Goal: Transaction & Acquisition: Download file/media

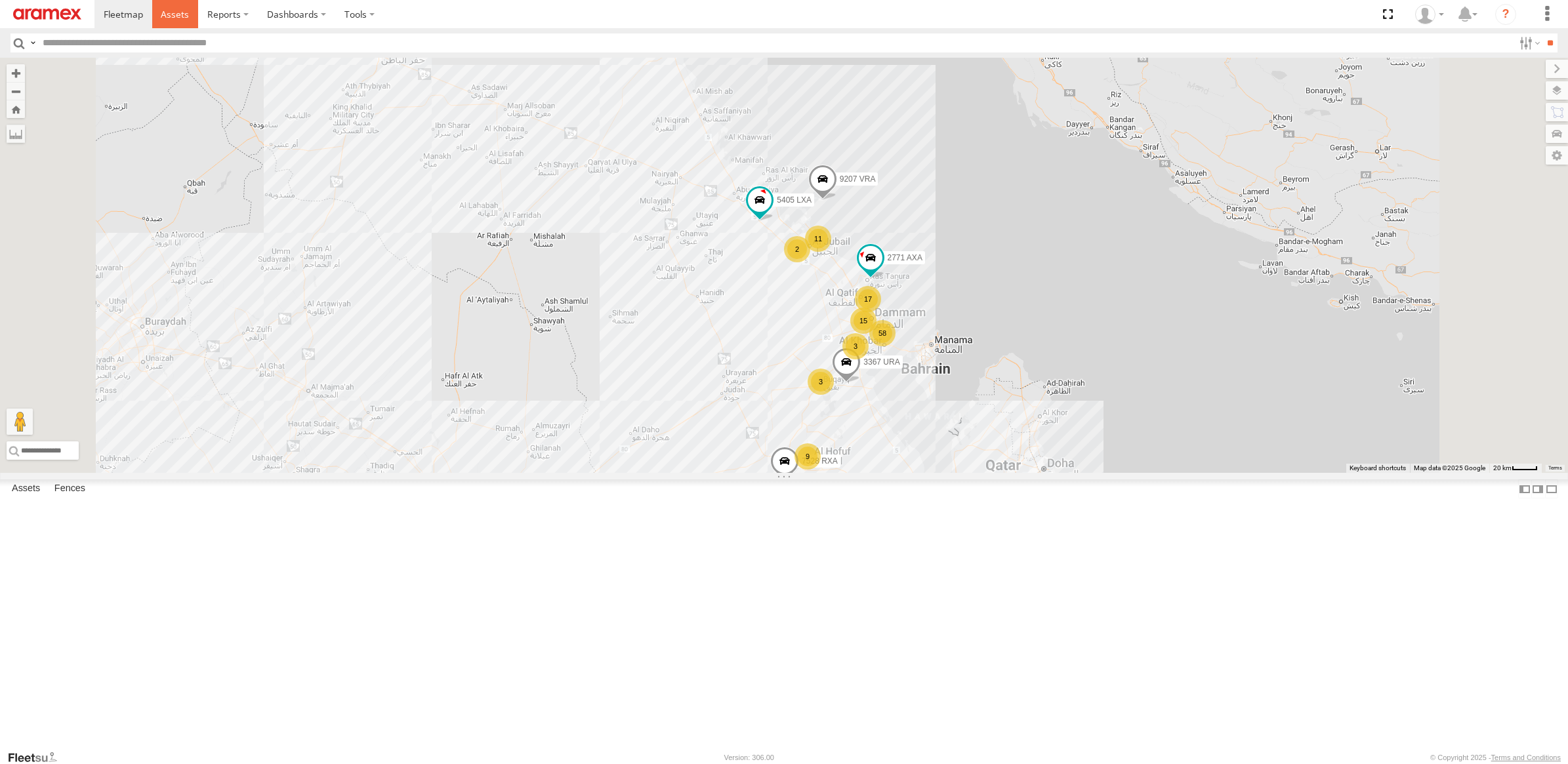
click at [185, 12] on span at bounding box center [174, 14] width 28 height 12
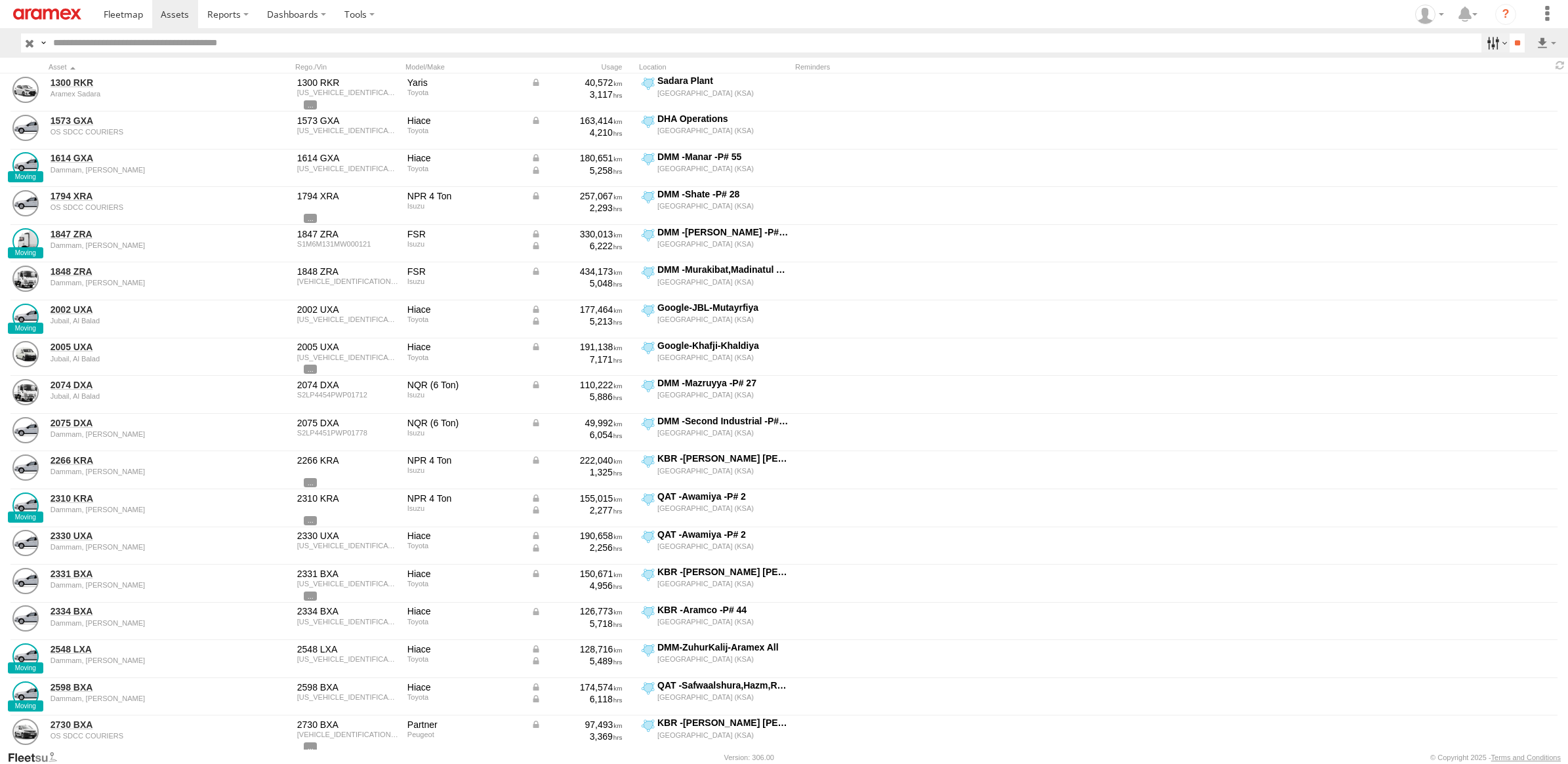
click at [1490, 44] on label at bounding box center [1494, 43] width 28 height 19
click at [0, 0] on span "[GEOGRAPHIC_DATA] (KSA)" at bounding box center [0, 0] width 0 height 0
click at [0, 0] on span "DHA - Dharan" at bounding box center [0, 0] width 0 height 0
click at [0, 0] on span "Defleeted Vehicles DHA" at bounding box center [0, 0] width 0 height 0
click at [1509, 44] on input "**" at bounding box center [1517, 43] width 15 height 19
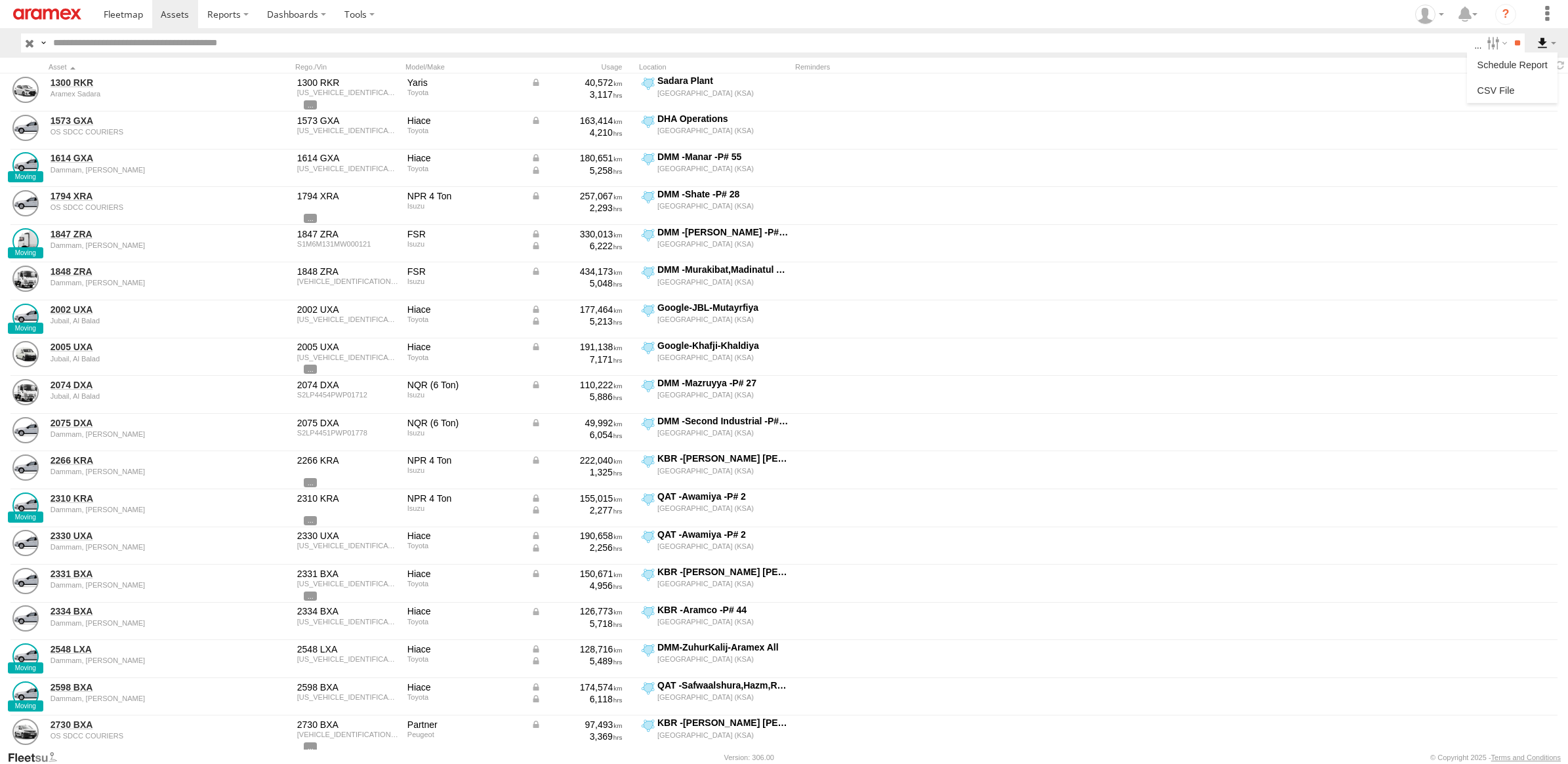
click at [1556, 39] on label at bounding box center [1546, 43] width 22 height 19
click at [1517, 85] on label at bounding box center [1512, 91] width 80 height 20
click at [0, 0] on label "Asset ID" at bounding box center [0, 0] width 0 height 0
drag, startPoint x: 227, startPoint y: 181, endPoint x: 224, endPoint y: 187, distance: 6.7
click at [0, 0] on div "Asset ID Asset label Make Model Registration VIN ODO Tags Reminders" at bounding box center [0, 0] width 0 height 0
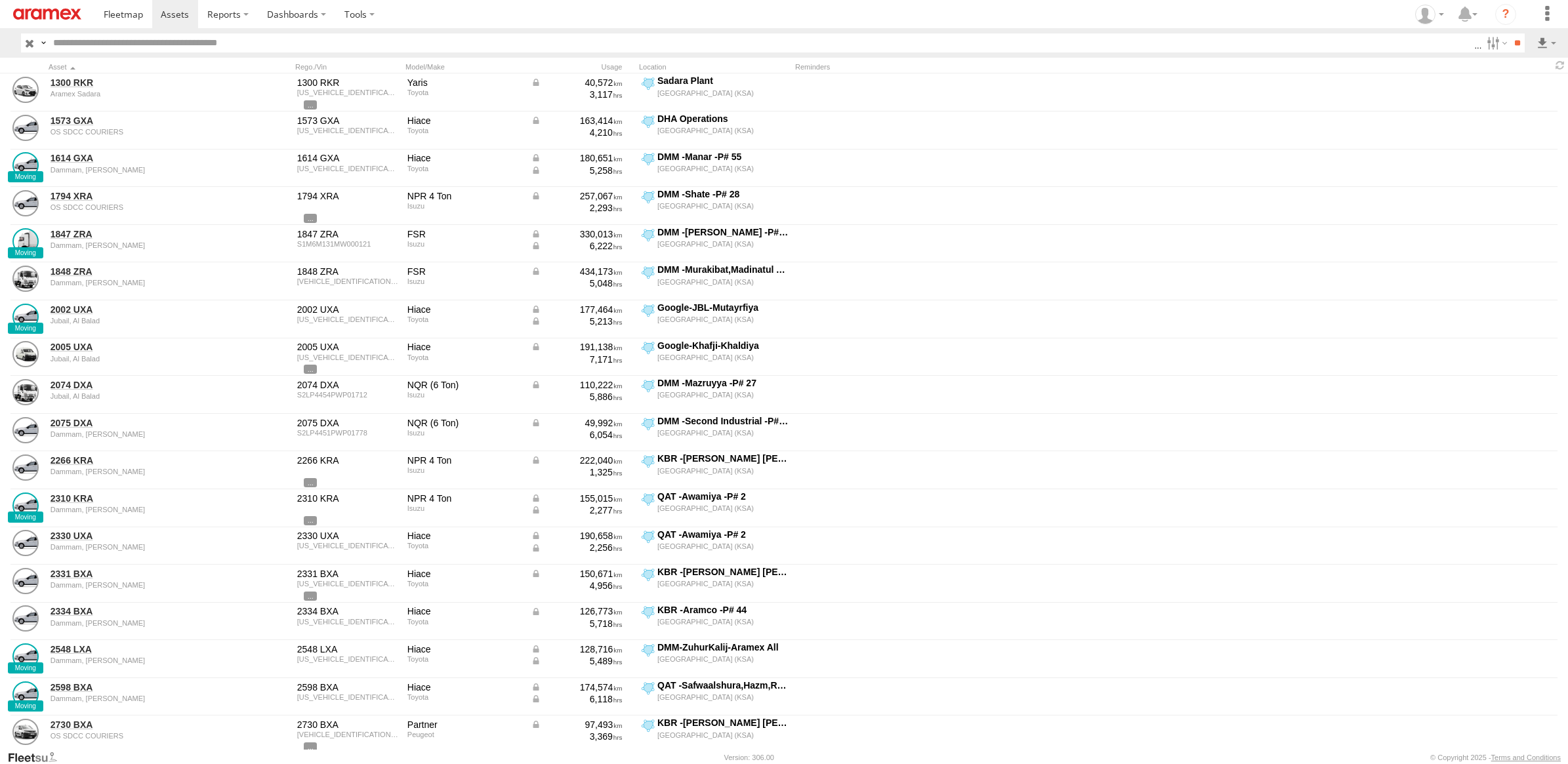
click at [0, 0] on label "Asset ID" at bounding box center [0, 0] width 0 height 0
click at [0, 0] on label "VIN" at bounding box center [0, 0] width 0 height 0
click at [0, 0] on label "Tags" at bounding box center [0, 0] width 0 height 0
drag, startPoint x: 200, startPoint y: 269, endPoint x: 201, endPoint y: 263, distance: 6.1
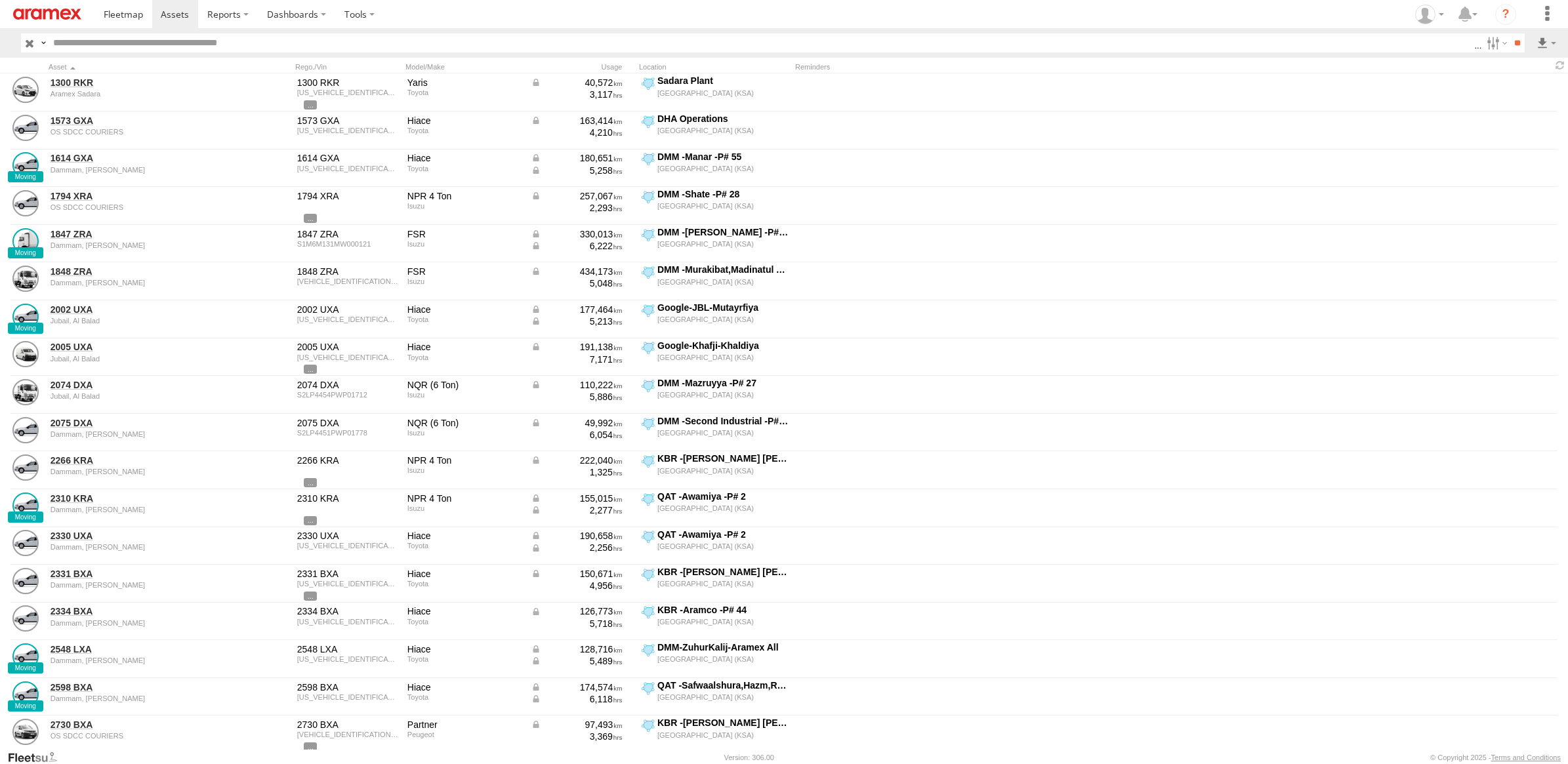
click at [0, 0] on label "ODO" at bounding box center [0, 0] width 0 height 0
click at [0, 0] on label "Reminders" at bounding box center [0, 0] width 0 height 0
click at [0, 0] on label "Street Number" at bounding box center [0, 0] width 0 height 0
click at [0, 0] on div "Suburb / City" at bounding box center [0, 0] width 0 height 0
click at [0, 0] on label "Street Name / Fence Name" at bounding box center [0, 0] width 0 height 0
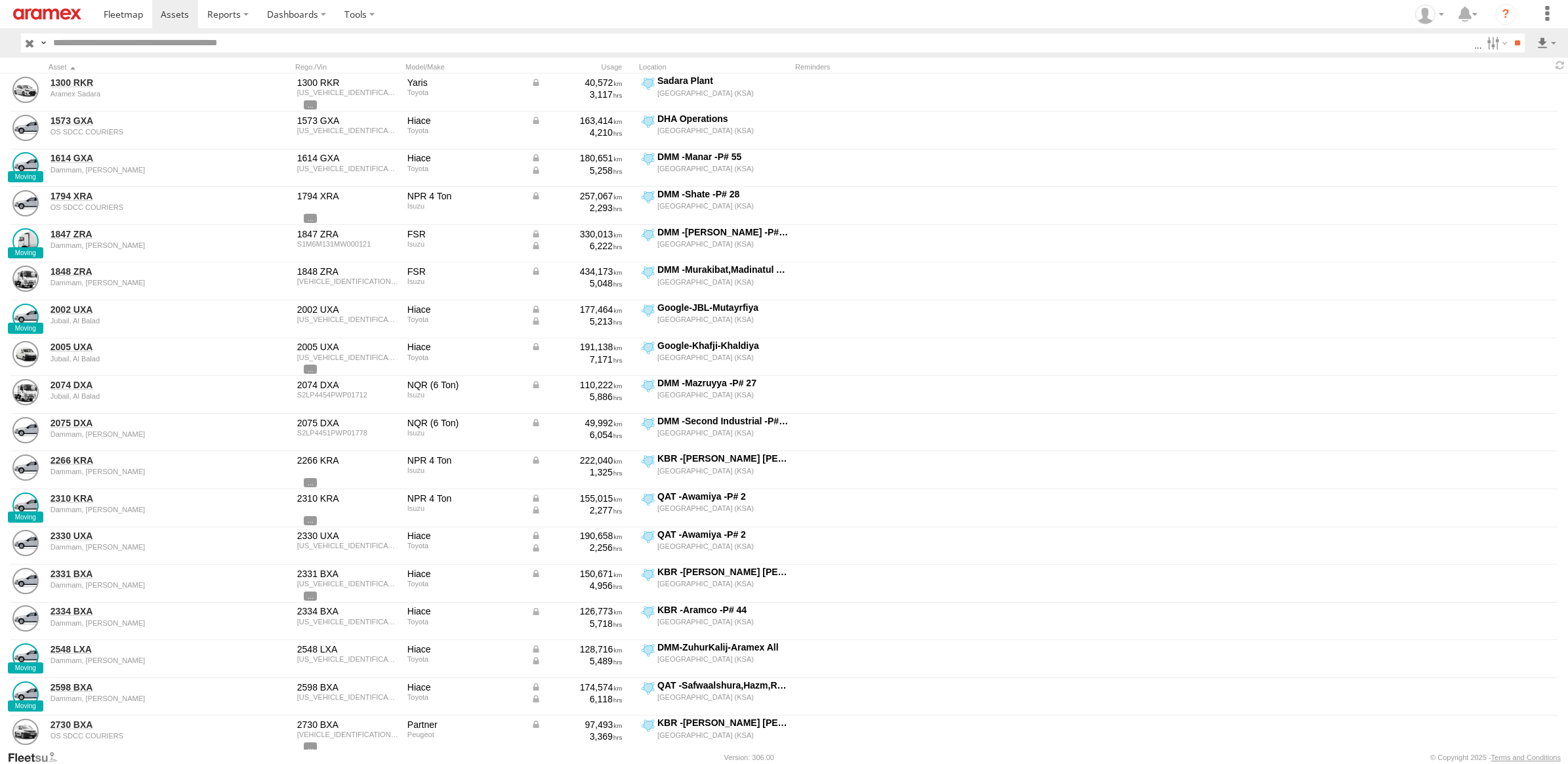
click at [0, 0] on label "Suburb / City" at bounding box center [0, 0] width 0 height 0
click at [0, 0] on label "Postcode / Zipcode" at bounding box center [0, 0] width 0 height 0
click at [0, 0] on label "State" at bounding box center [0, 0] width 0 height 0
click at [0, 0] on label "Country" at bounding box center [0, 0] width 0 height 0
click at [0, 0] on label "Latitude" at bounding box center [0, 0] width 0 height 0
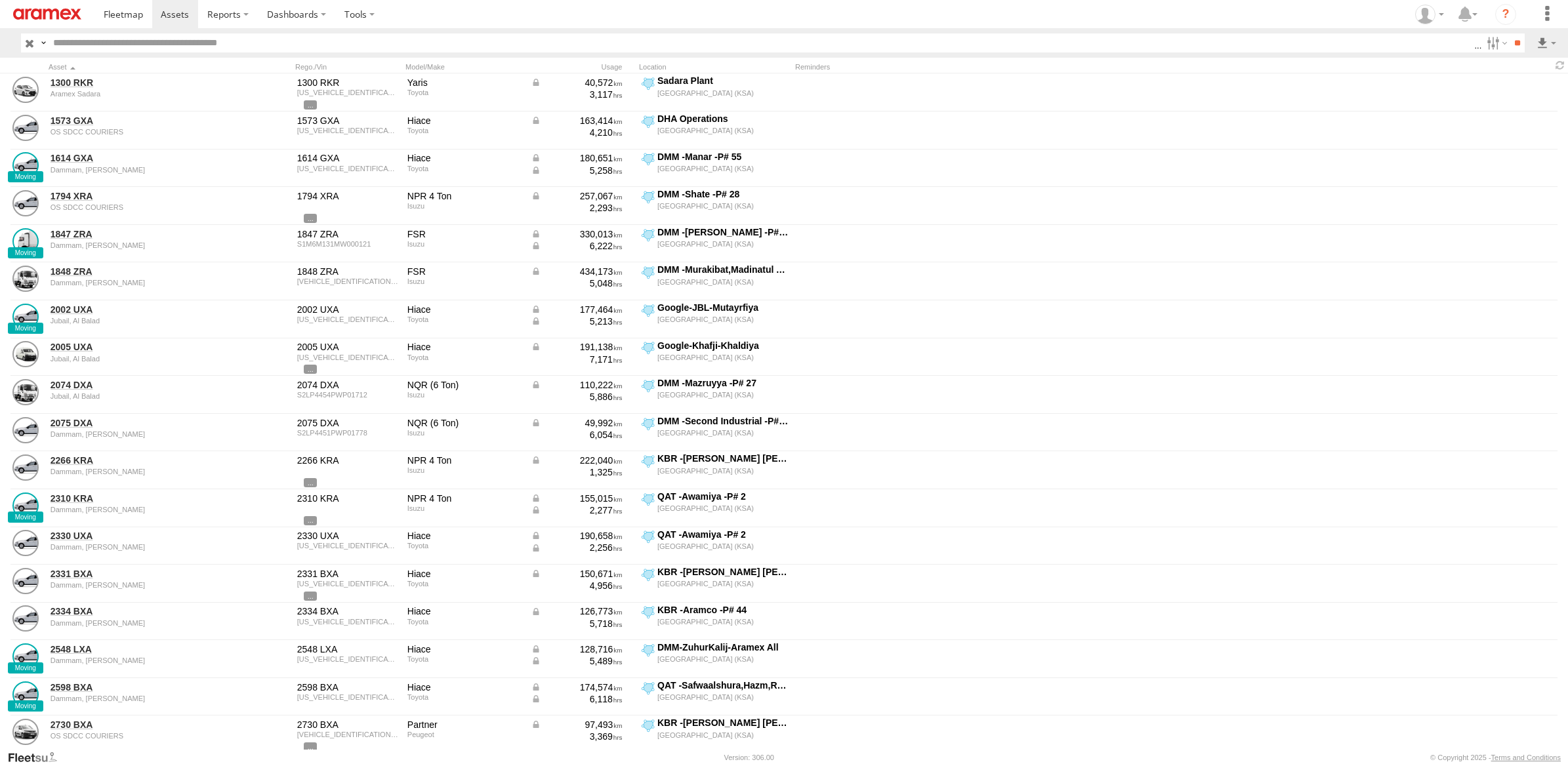
click at [0, 0] on label "Longitude" at bounding box center [0, 0] width 0 height 0
click at [0, 0] on label "First Name" at bounding box center [0, 0] width 0 height 0
click at [0, 0] on label "Last Name" at bounding box center [0, 0] width 0 height 0
click at [0, 0] on button "Export" at bounding box center [0, 0] width 0 height 0
